Goal: Communication & Community: Answer question/provide support

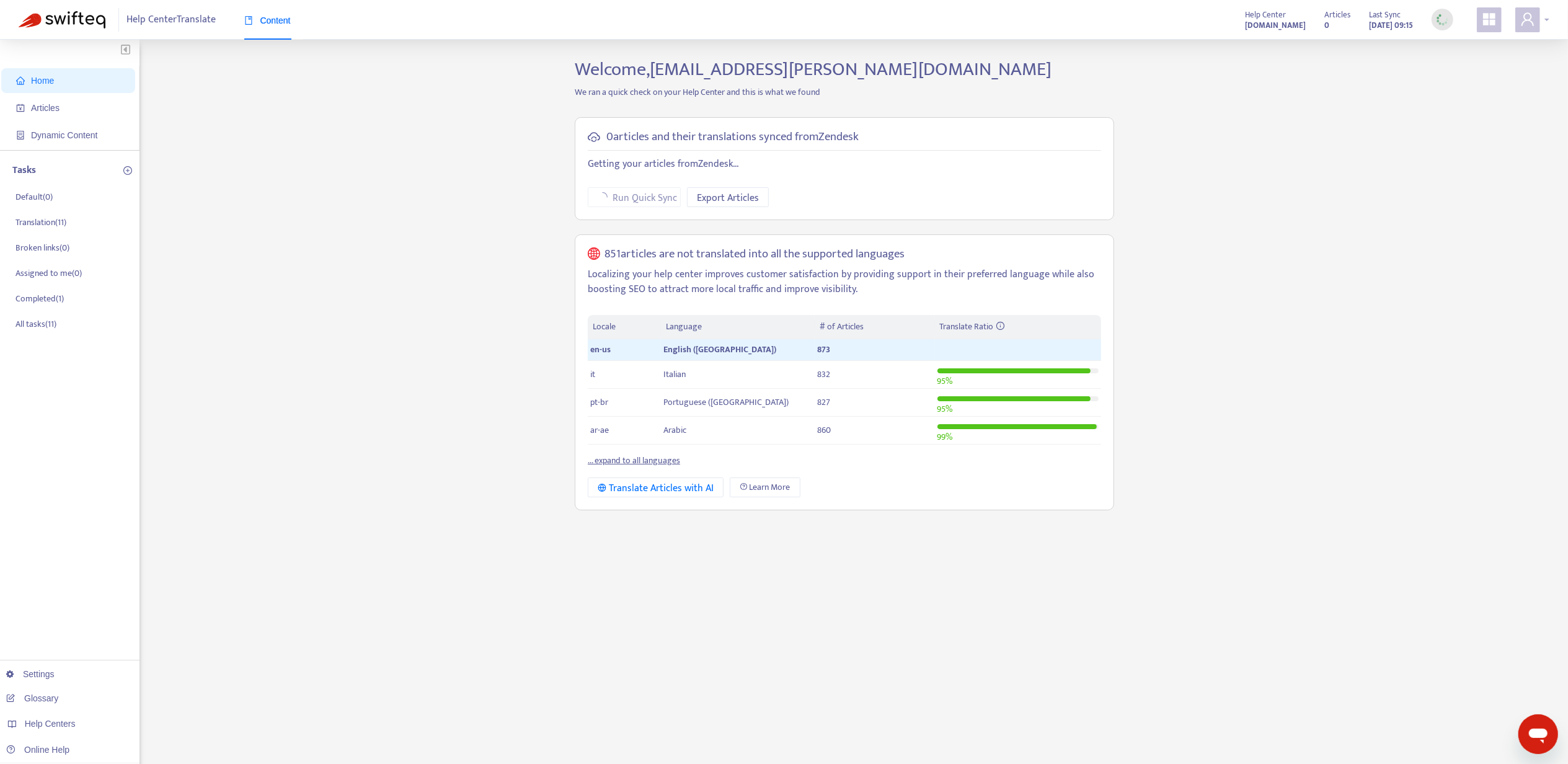
click at [1538, 21] on span at bounding box center [1528, 20] width 25 height 25
click at [1511, 115] on div "Help Centers" at bounding box center [1471, 125] width 189 height 20
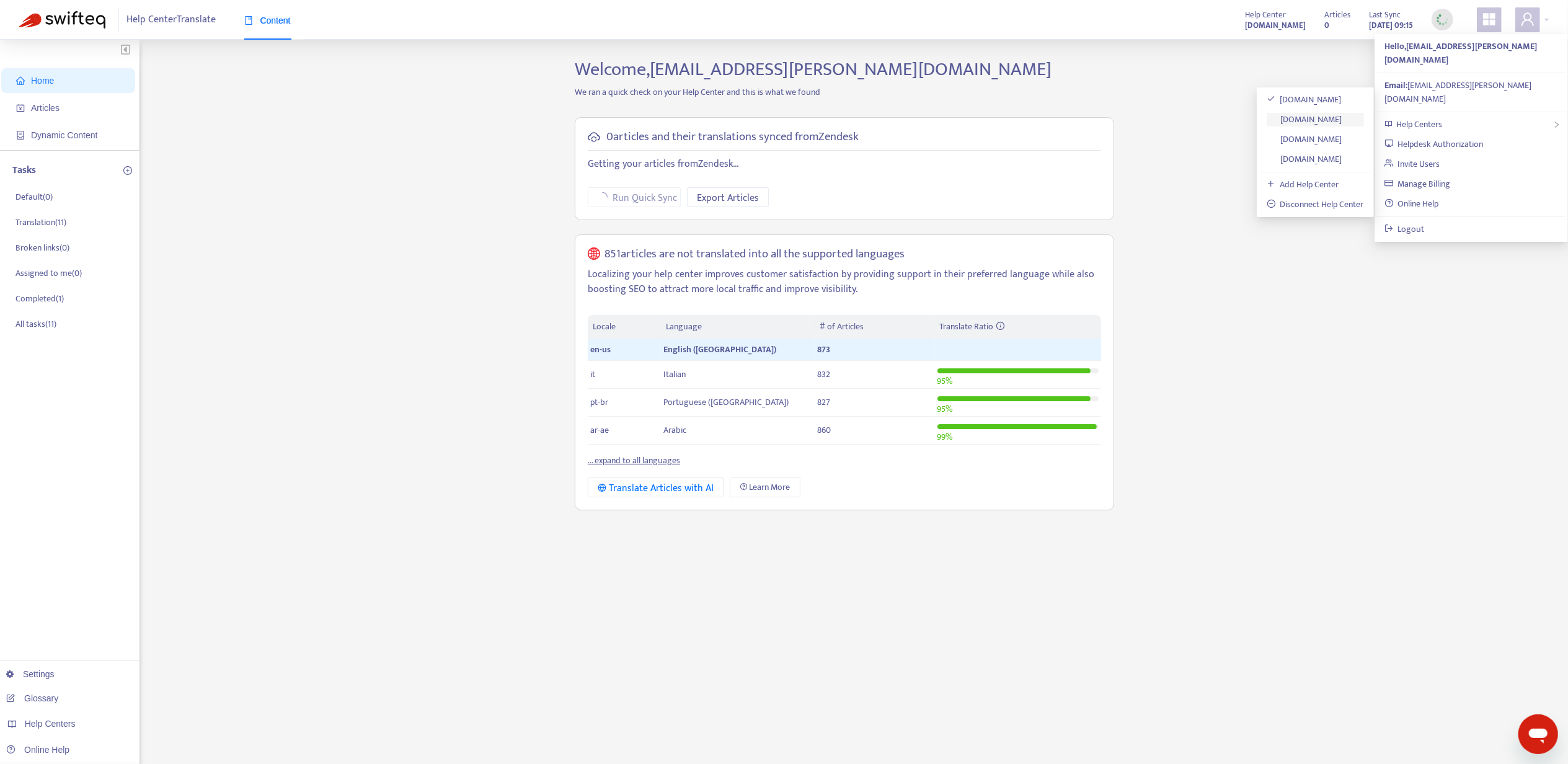
click at [1329, 119] on link "[DOMAIN_NAME]" at bounding box center [1304, 119] width 76 height 14
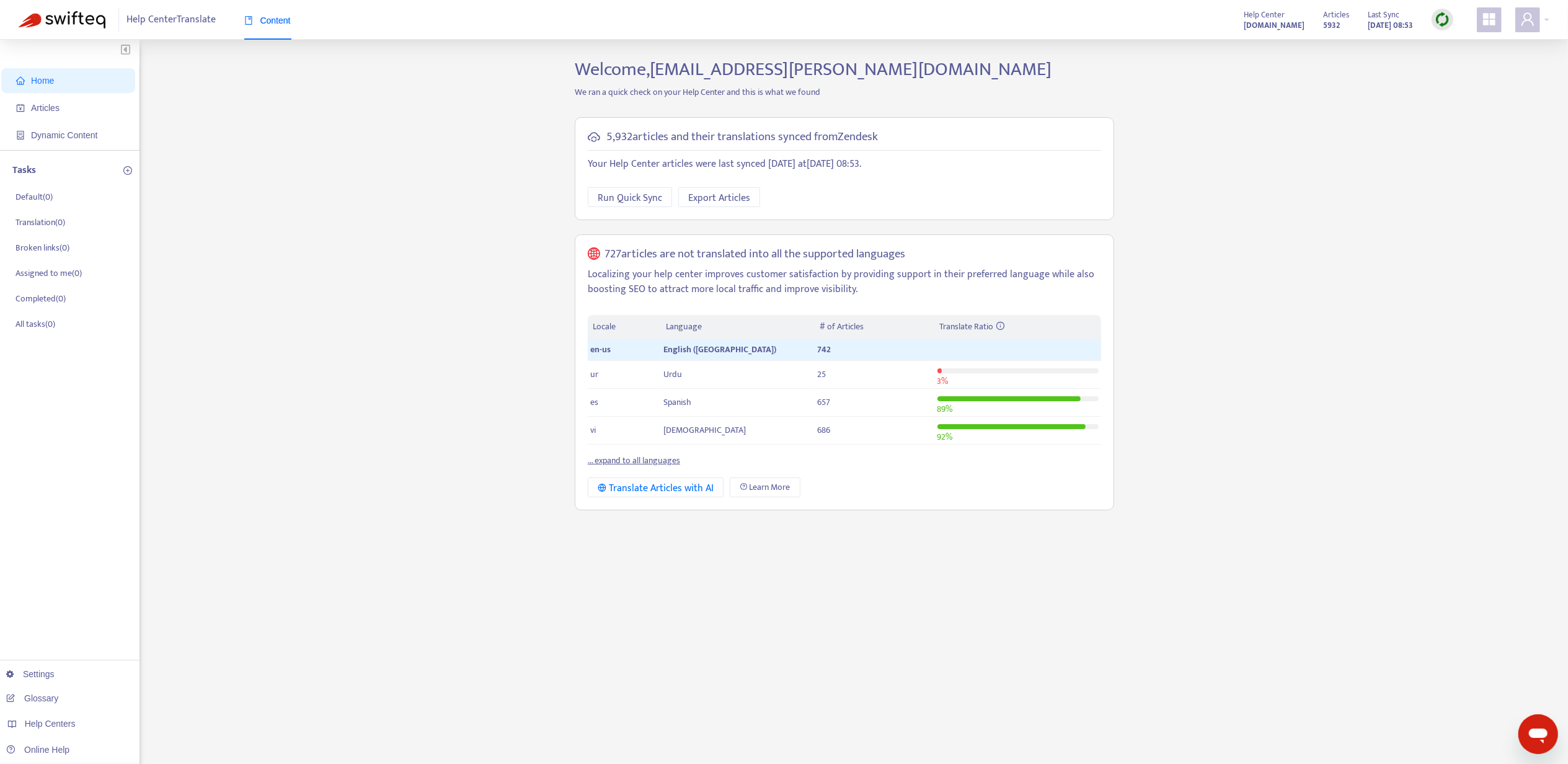
click at [1438, 13] on img at bounding box center [1442, 19] width 15 height 15
click at [1471, 49] on link "Quick Sync" at bounding box center [1468, 44] width 53 height 14
click at [1543, 11] on div at bounding box center [1533, 20] width 34 height 25
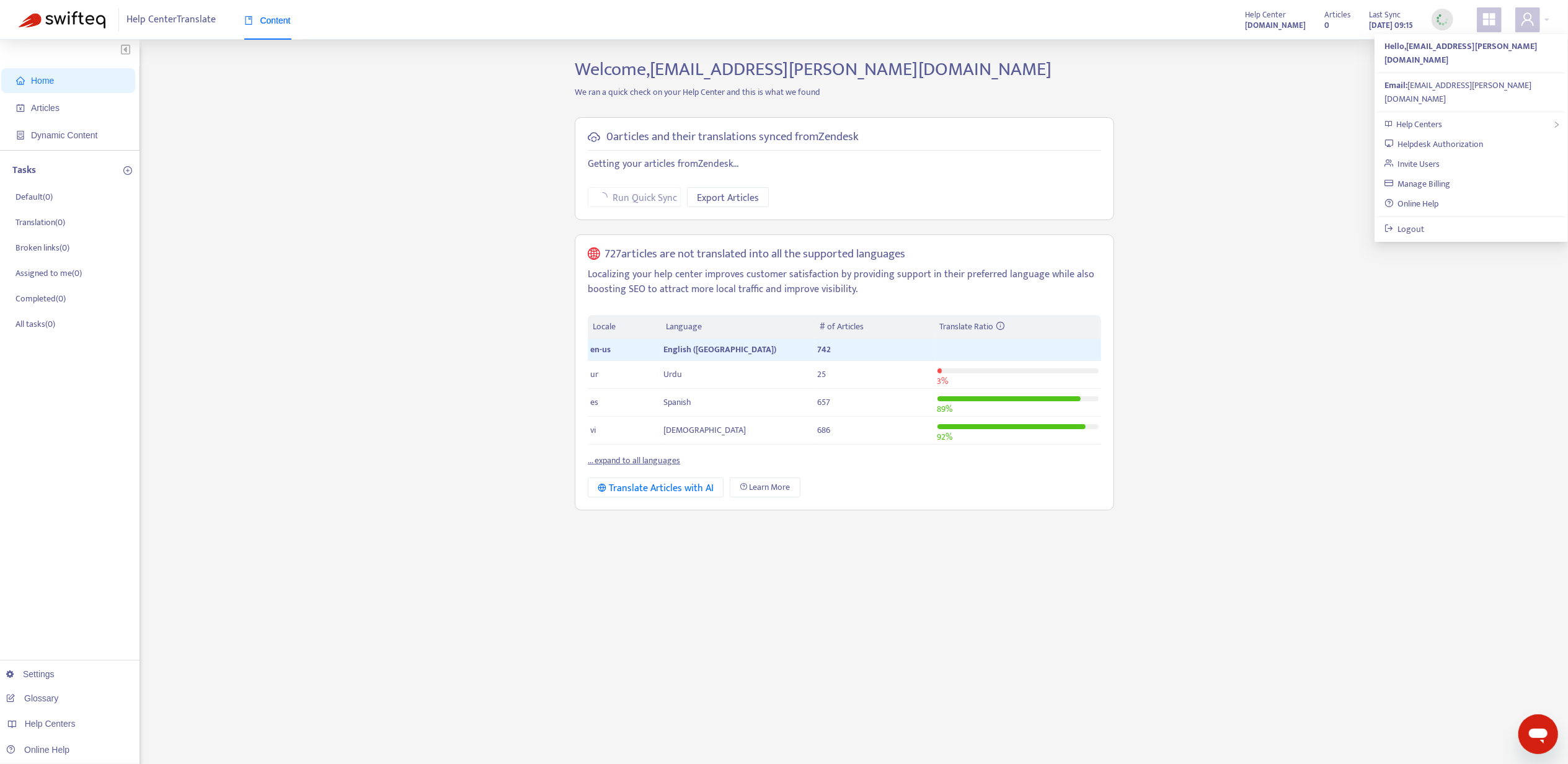
click at [1240, 111] on div "Home Articles Dynamic Content Tasks Default ( 0 ) Translation ( 0 ) Broken link…" at bounding box center [784, 421] width 1531 height 726
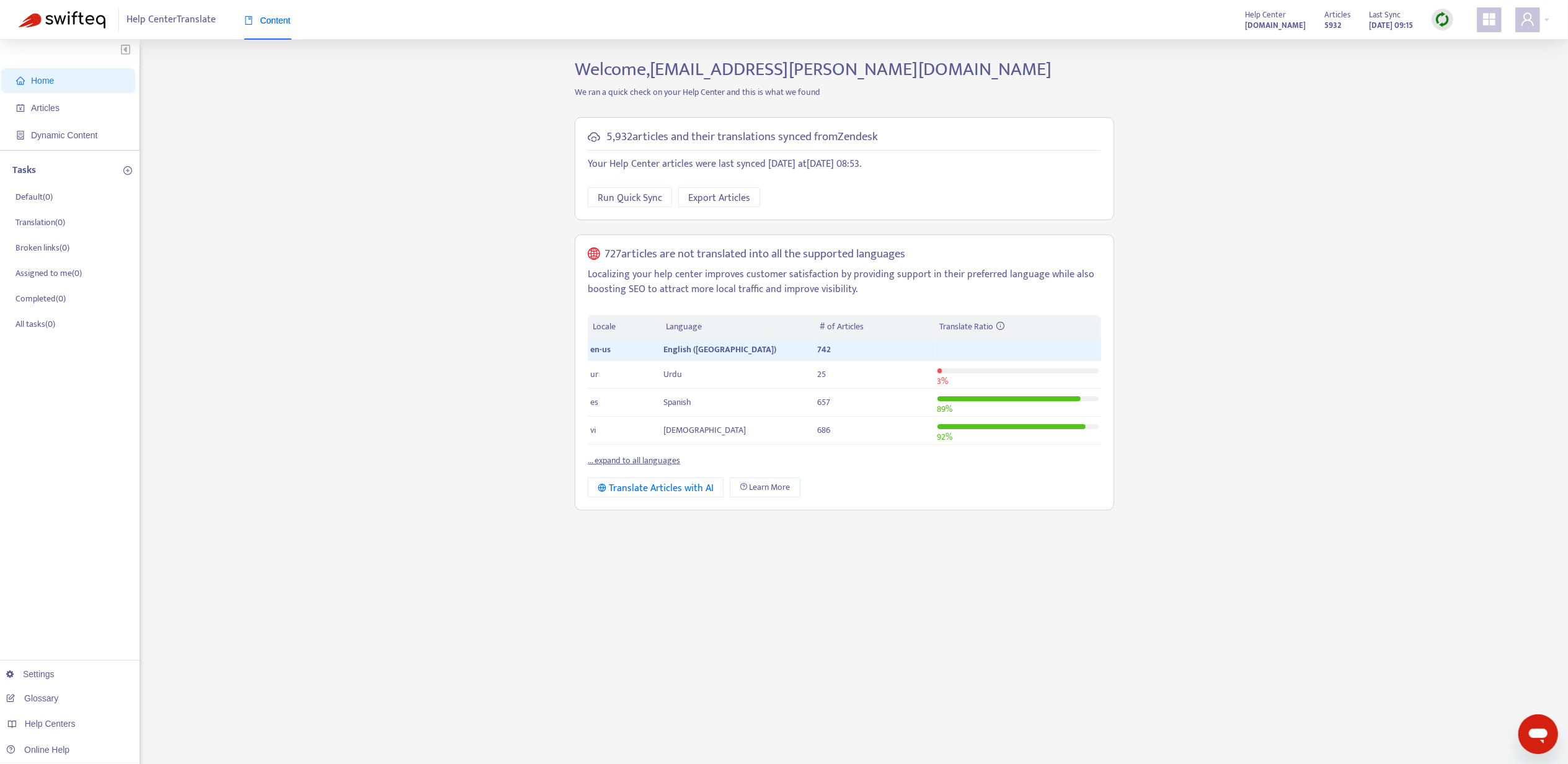
click at [1441, 23] on img at bounding box center [1442, 19] width 15 height 15
click at [41, 105] on span "Articles" at bounding box center [45, 108] width 29 height 10
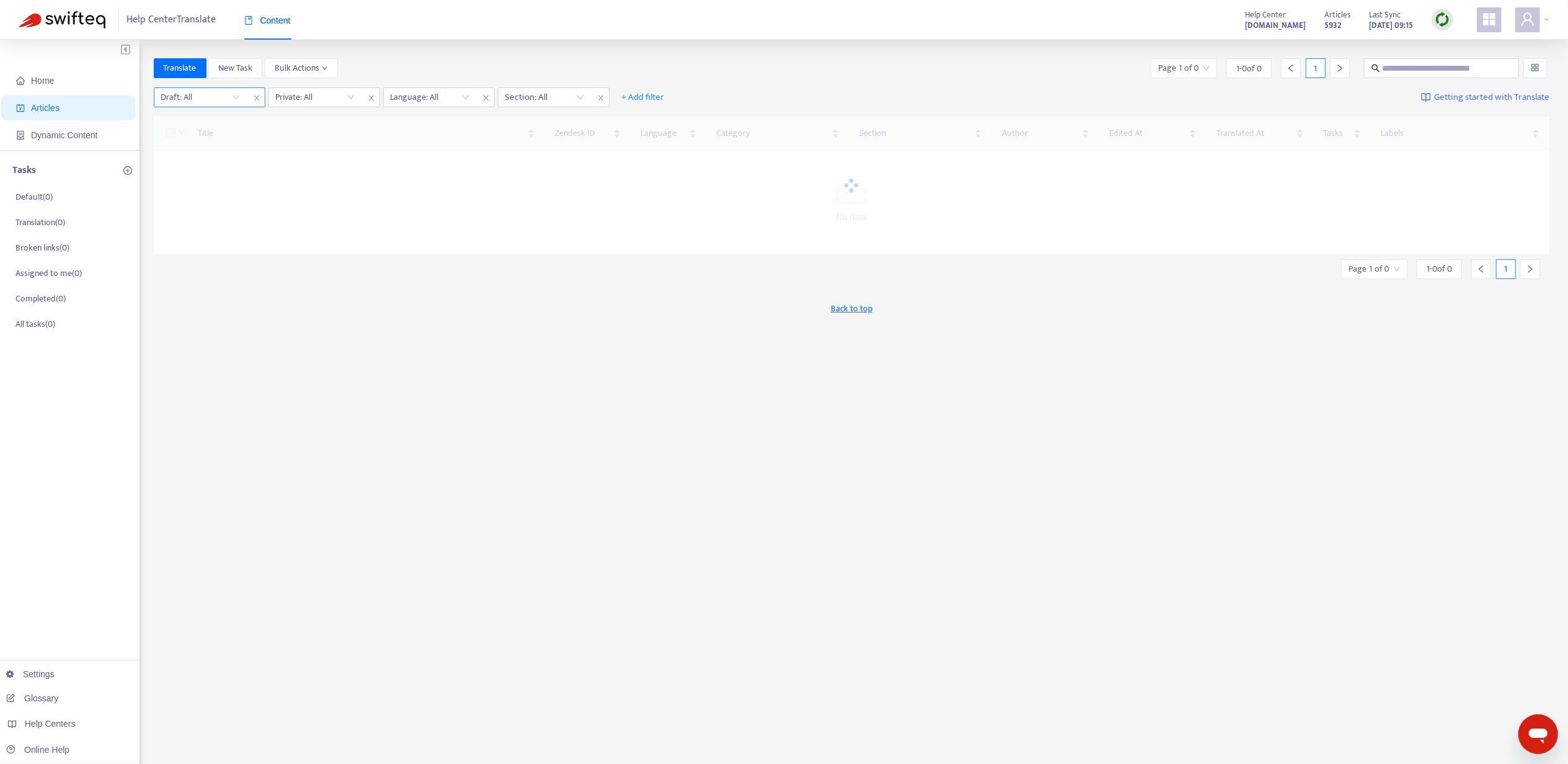
click at [203, 98] on input "search" at bounding box center [200, 97] width 79 height 18
click at [214, 159] on div "No" at bounding box center [272, 161] width 216 height 14
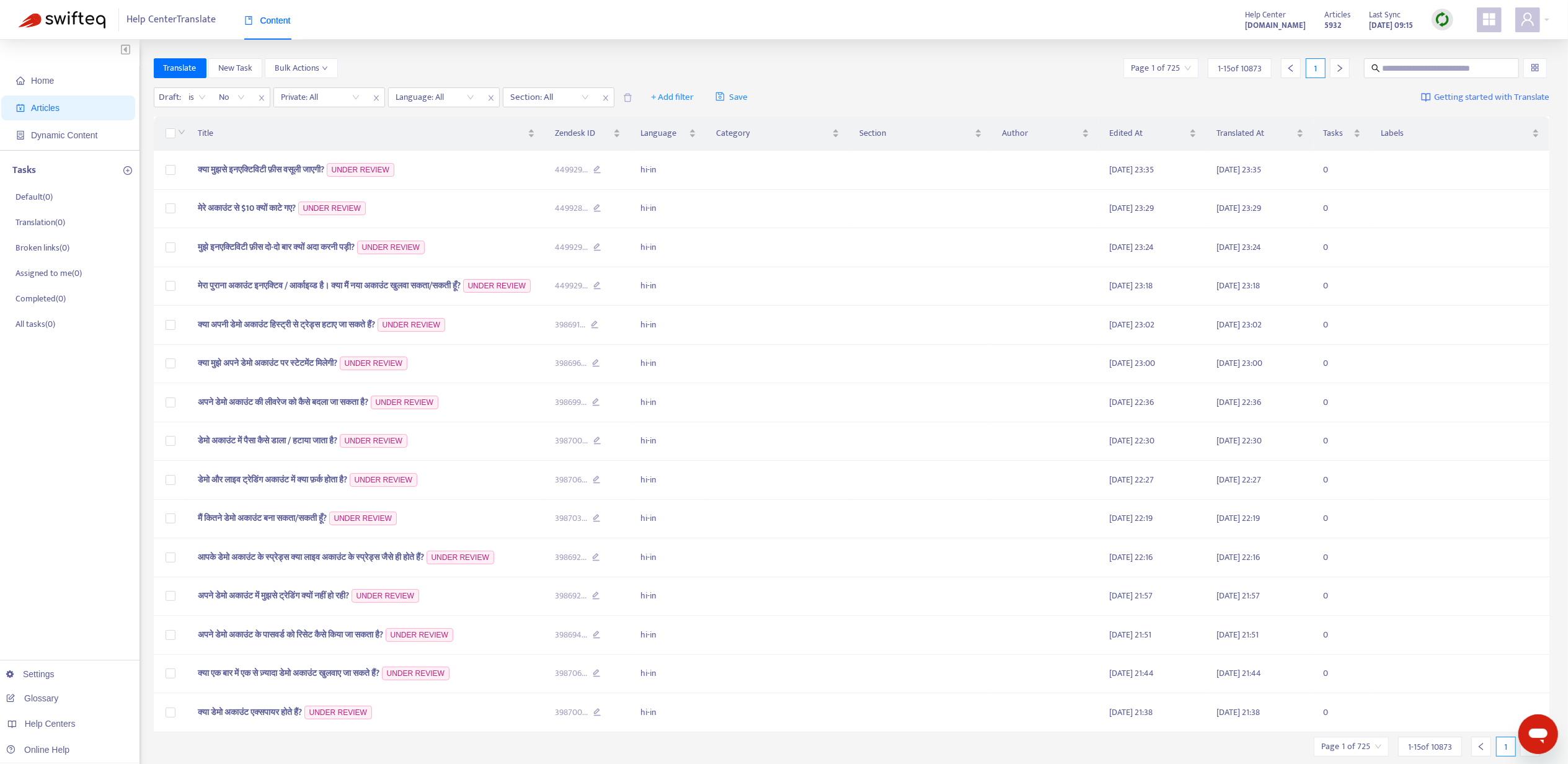
drag, startPoint x: 321, startPoint y: 89, endPoint x: 318, endPoint y: 111, distance: 22.2
click at [321, 89] on input "search" at bounding box center [320, 97] width 79 height 18
click at [316, 158] on div "No" at bounding box center [392, 161] width 216 height 14
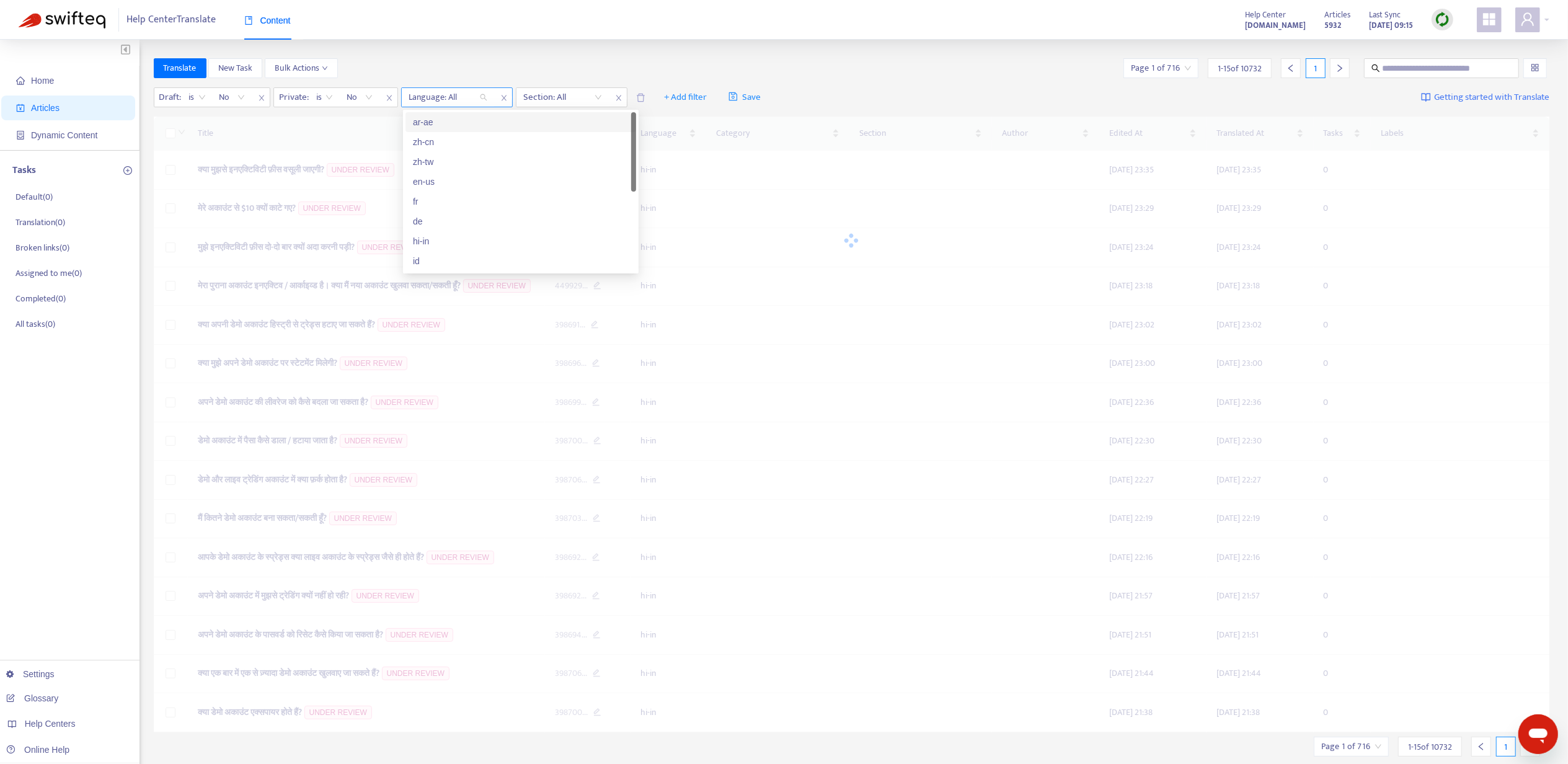
click at [444, 91] on div at bounding box center [442, 97] width 75 height 15
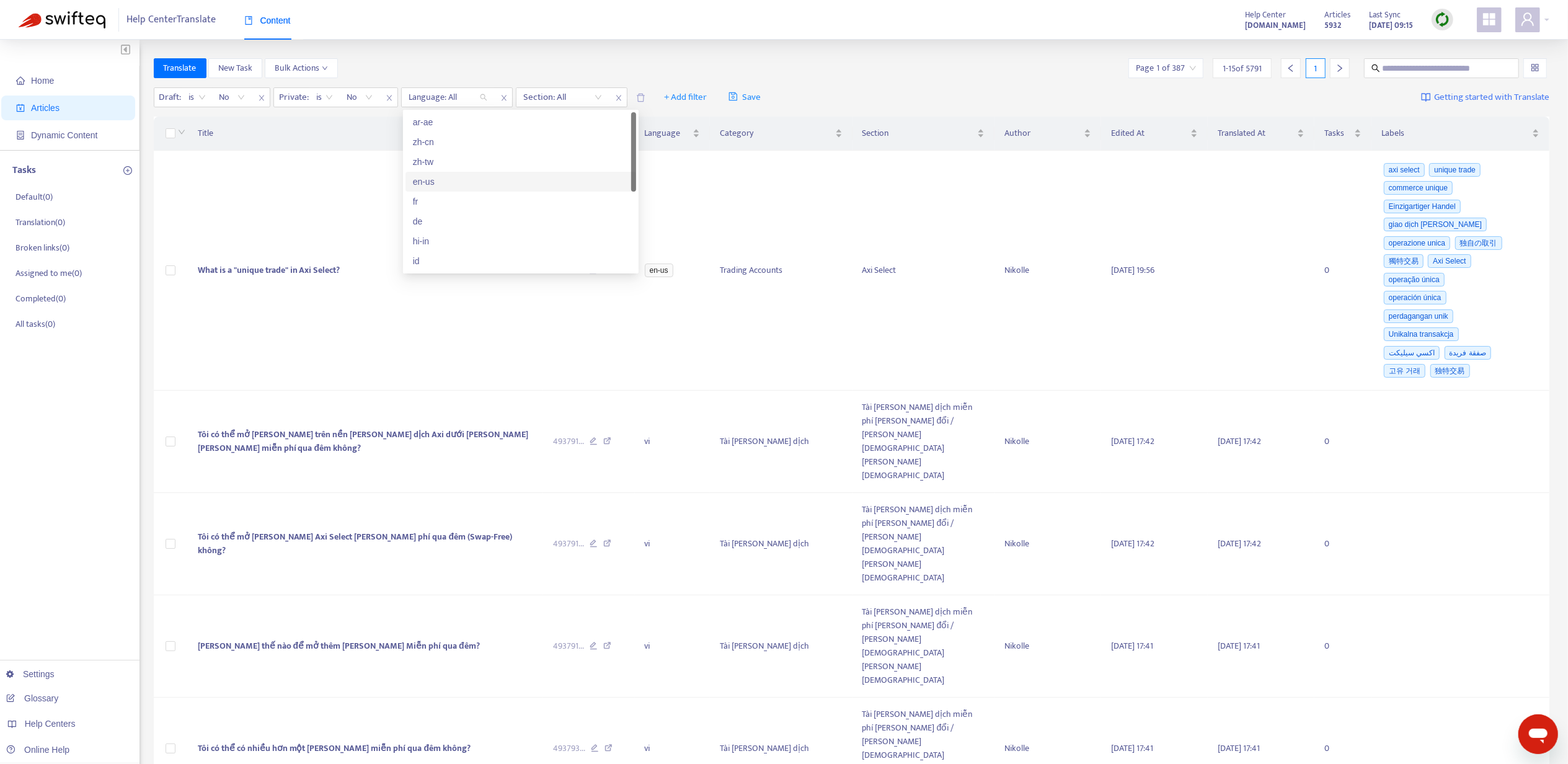
click at [447, 184] on div "en-us" at bounding box center [520, 181] width 216 height 14
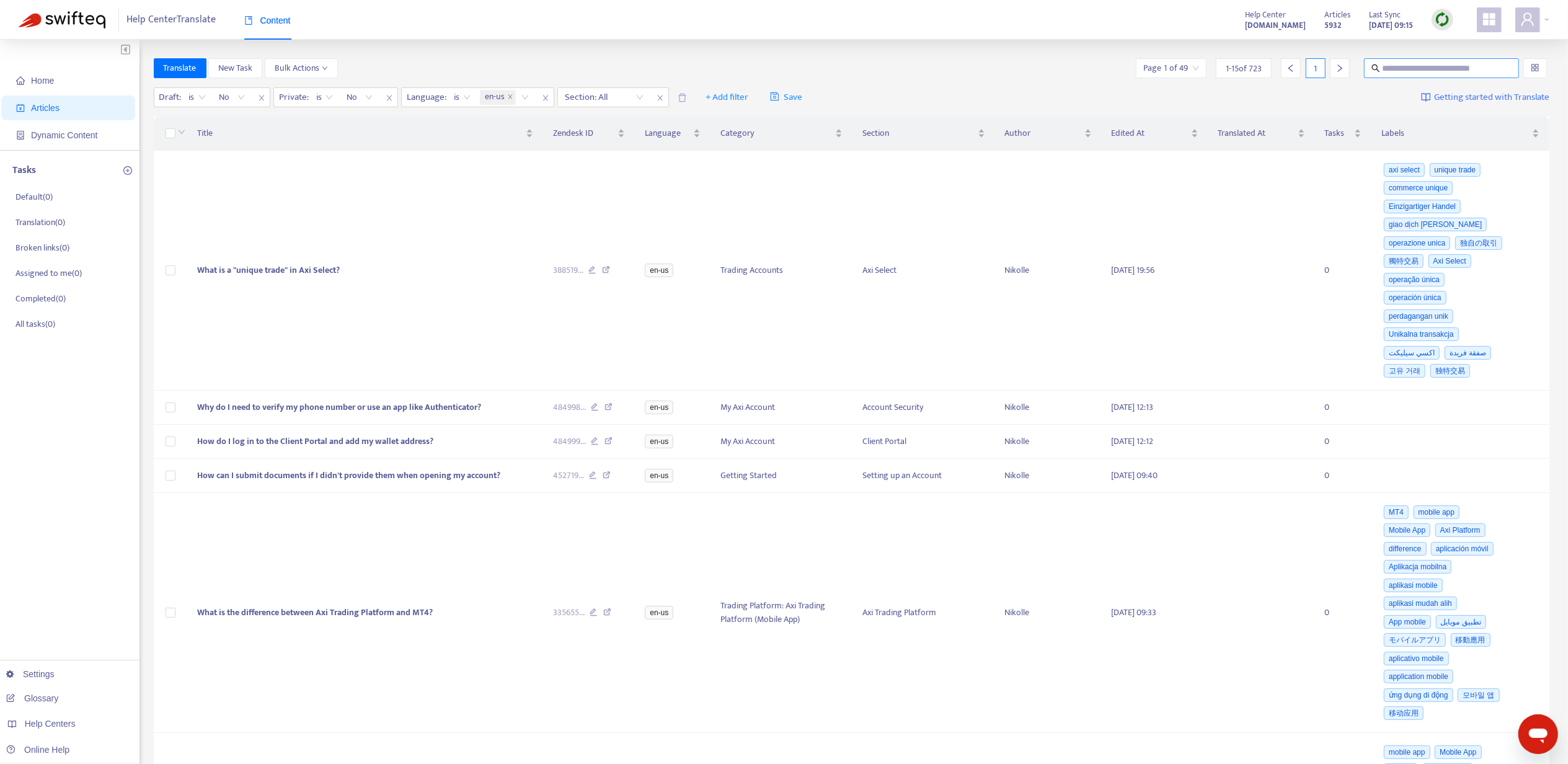
click at [1466, 67] on input "text" at bounding box center [1443, 68] width 119 height 14
paste input "**********"
type input "**********"
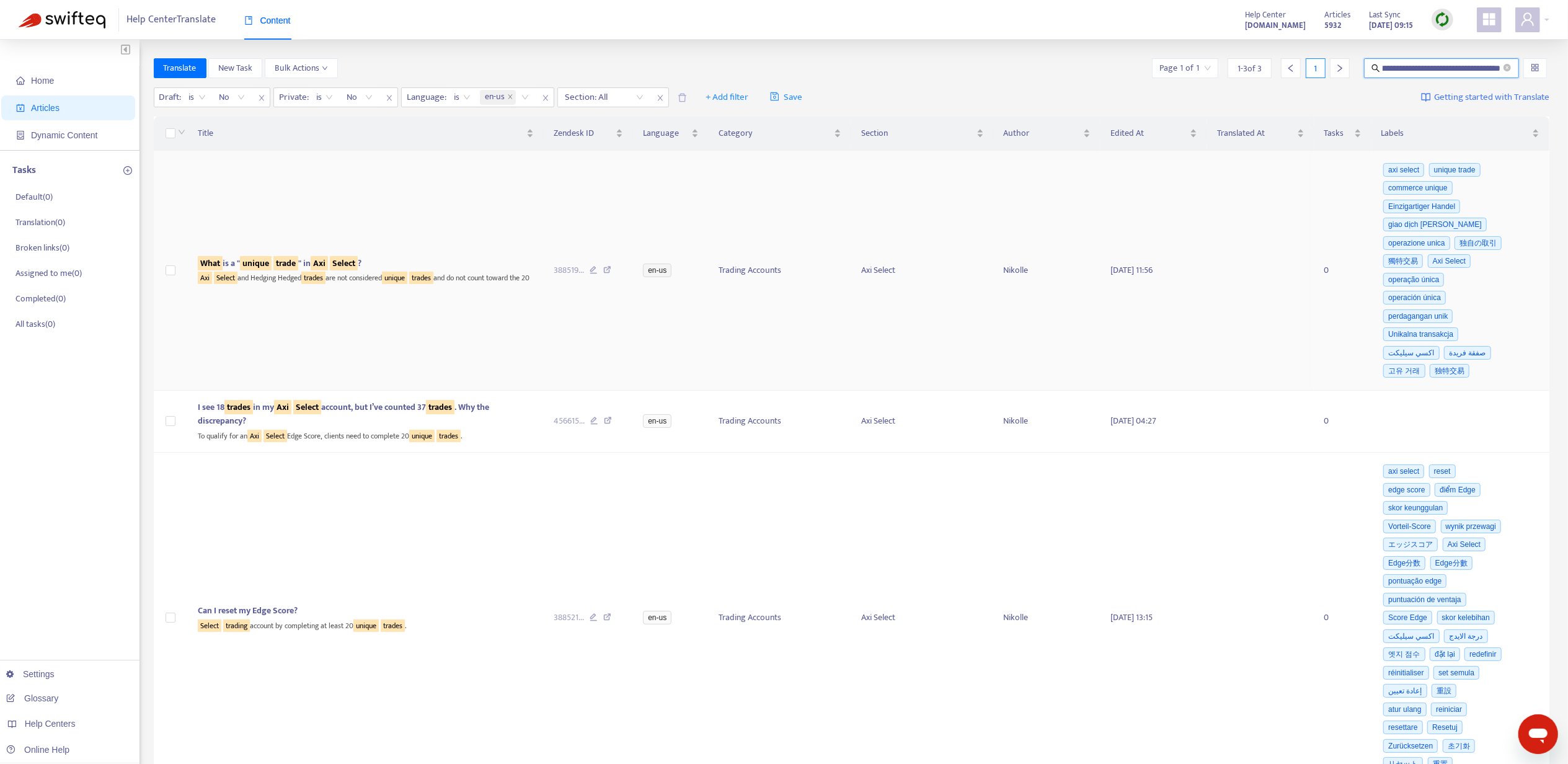
click at [380, 248] on td "What is a " unique trade " in Axi Select ? Axi Select and Hedging Hedged trades…" at bounding box center [366, 270] width 357 height 240
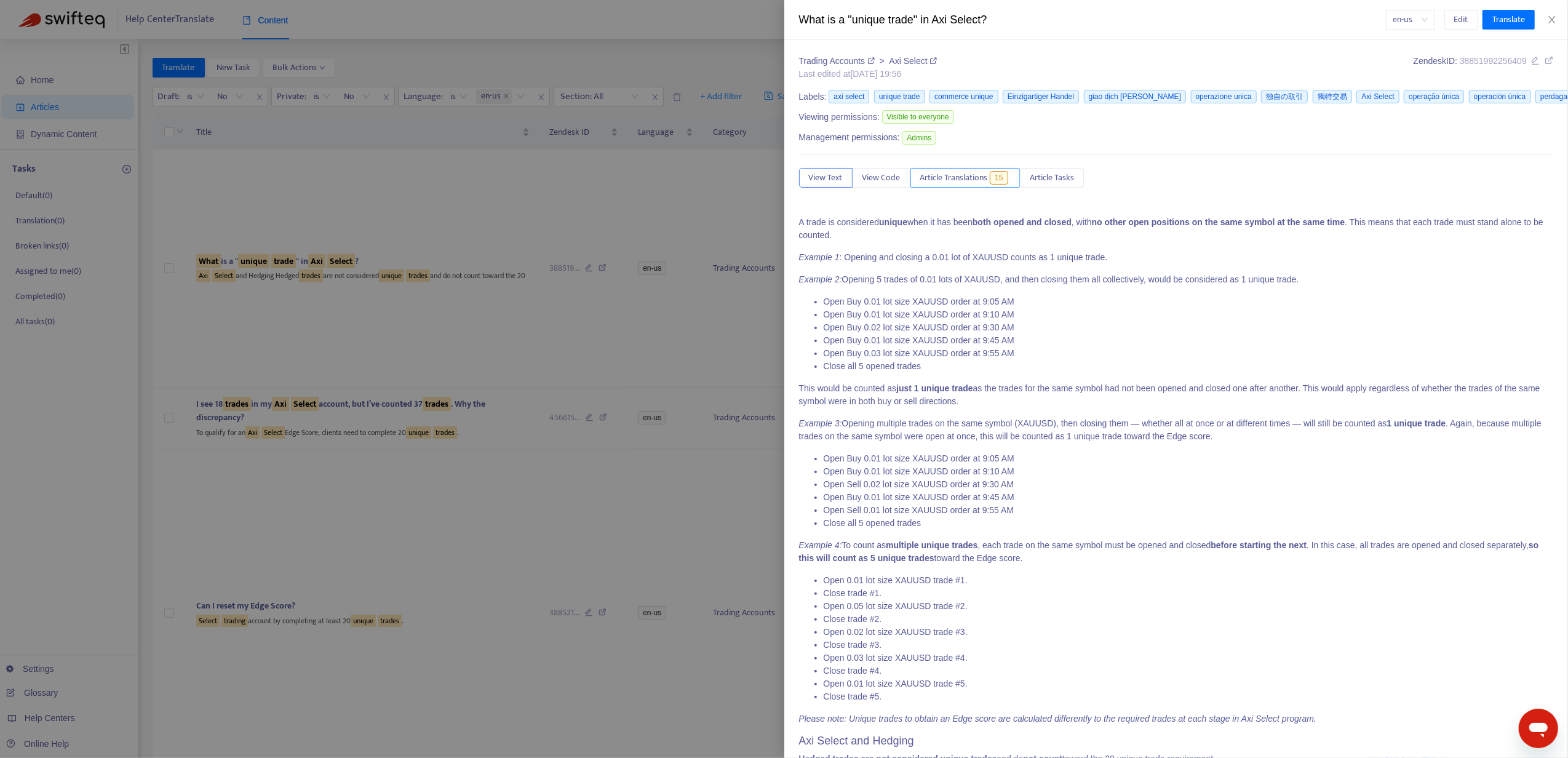
click at [1002, 184] on span "15" at bounding box center [999, 178] width 18 height 14
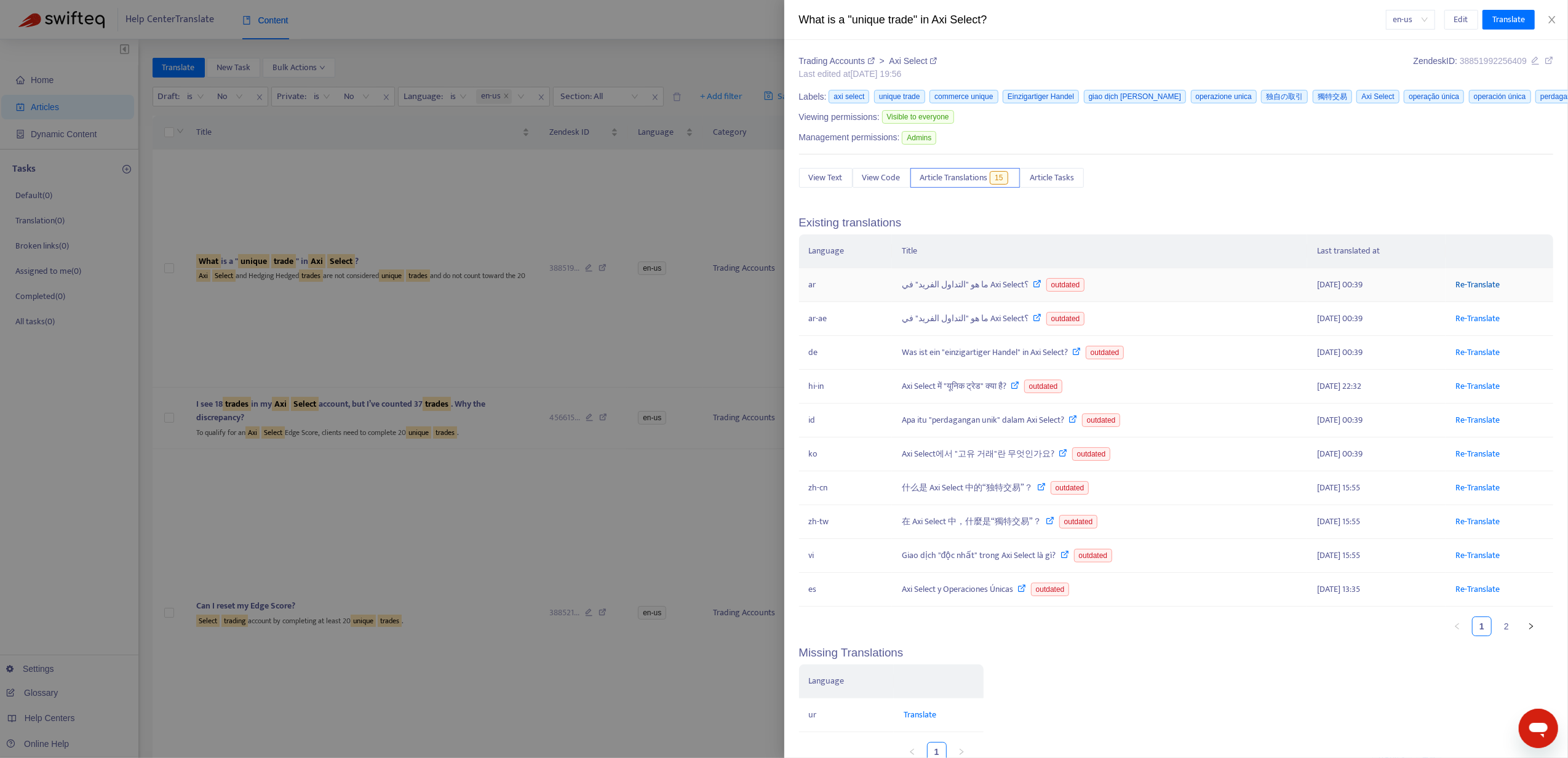
click at [1466, 288] on link "Re-Translate" at bounding box center [1477, 284] width 45 height 14
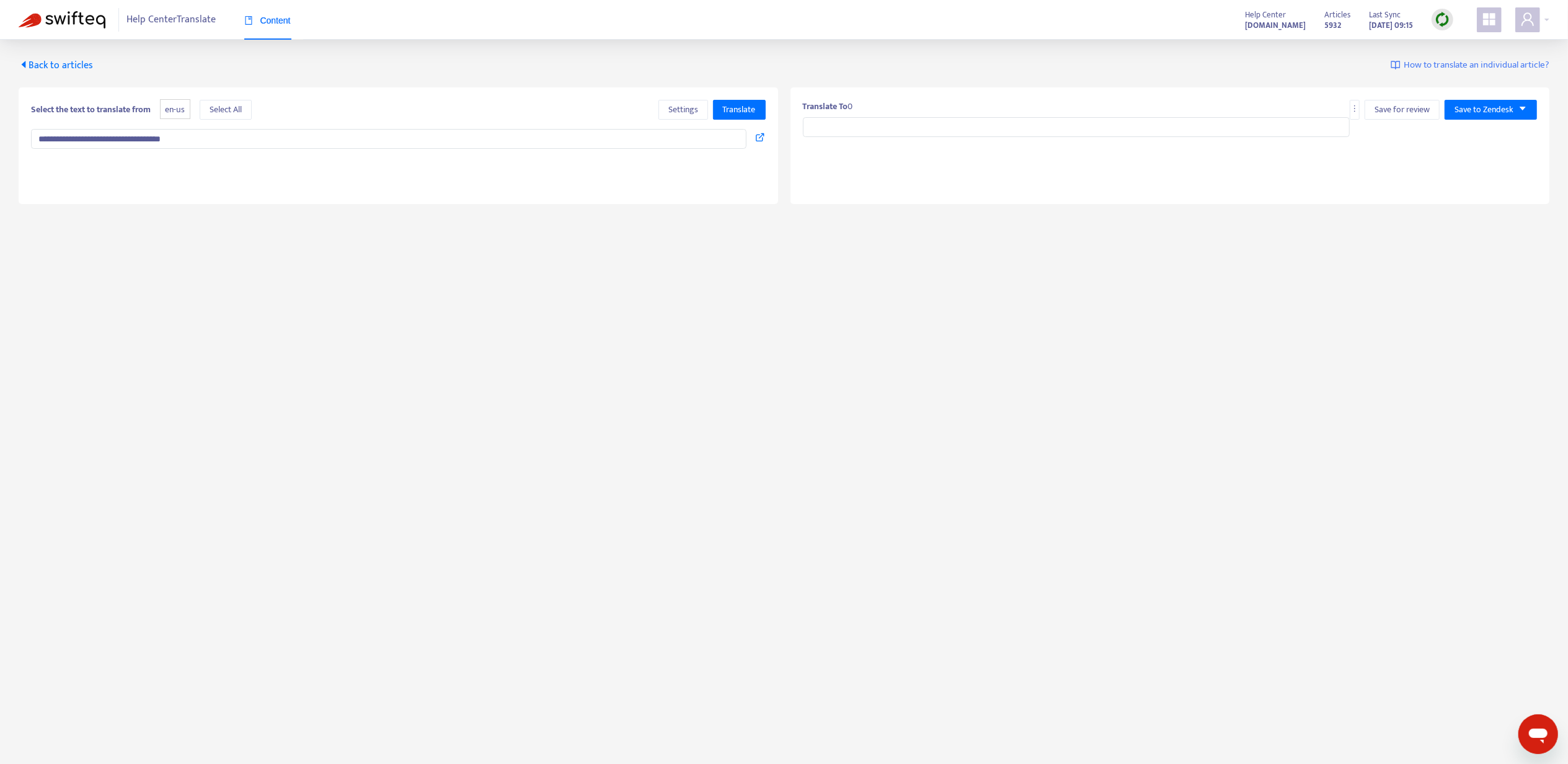
type input "**********"
type textarea "**********"
